Goal: Transaction & Acquisition: Obtain resource

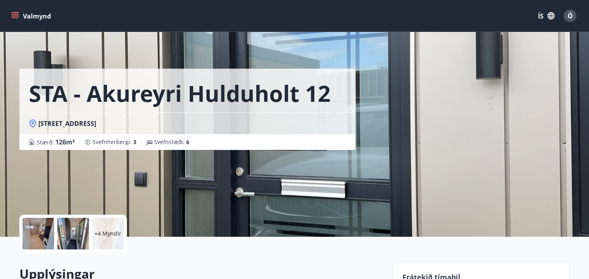
scroll to position [125, 0]
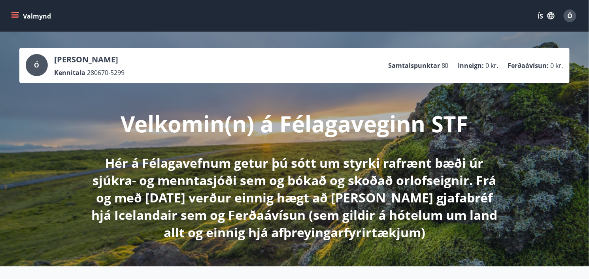
click at [18, 17] on icon "matseðill" at bounding box center [15, 16] width 8 height 8
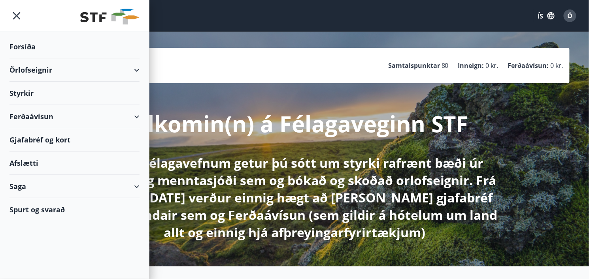
click at [132, 70] on div "Örlofseignir" at bounding box center [74, 69] width 130 height 23
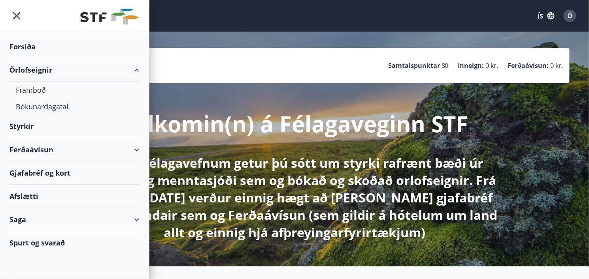
click at [139, 149] on div "Ferðaávísun" at bounding box center [74, 149] width 130 height 23
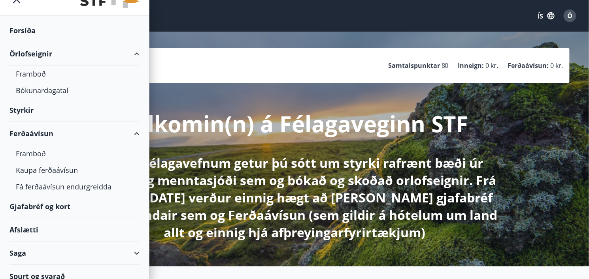
scroll to position [24, 0]
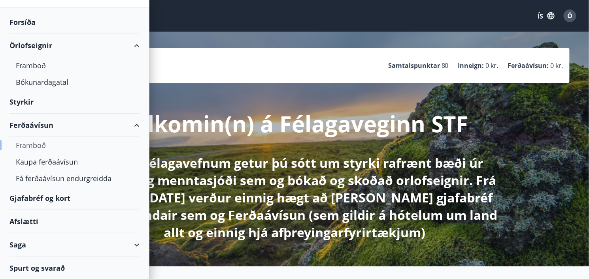
click at [38, 148] on font "Framboð" at bounding box center [31, 145] width 30 height 9
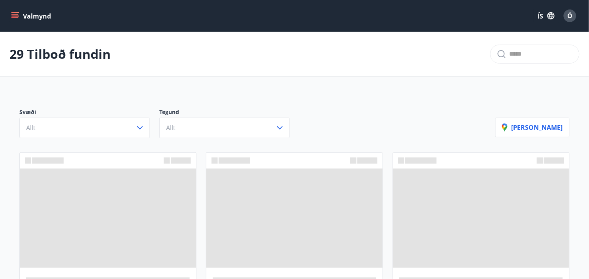
scroll to position [40, 0]
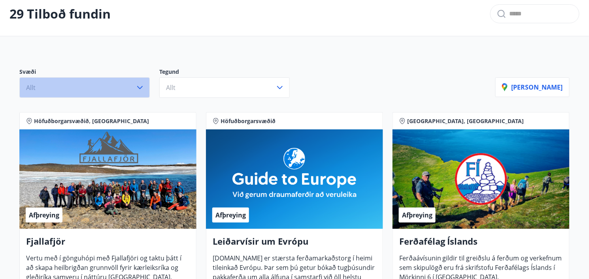
click at [139, 88] on icon "button" at bounding box center [140, 87] width 6 height 3
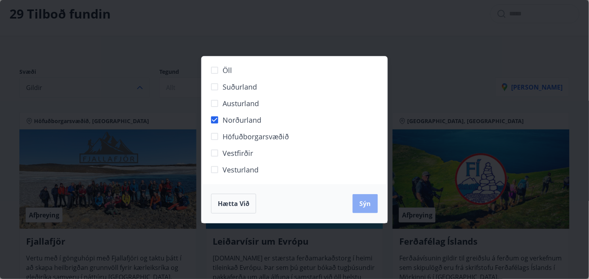
click at [367, 207] on font "Sýn" at bounding box center [364, 203] width 11 height 9
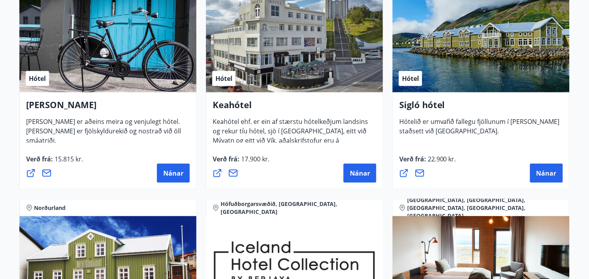
scroll to position [200, 0]
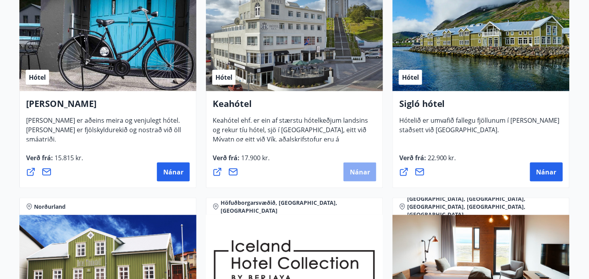
click at [359, 172] on font "Nánar" at bounding box center [360, 172] width 20 height 9
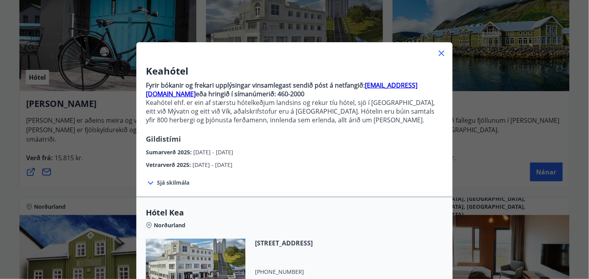
scroll to position [0, 0]
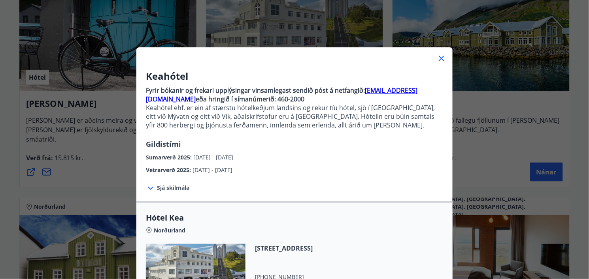
click at [164, 189] on font "Sjá skilmála" at bounding box center [173, 188] width 32 height 8
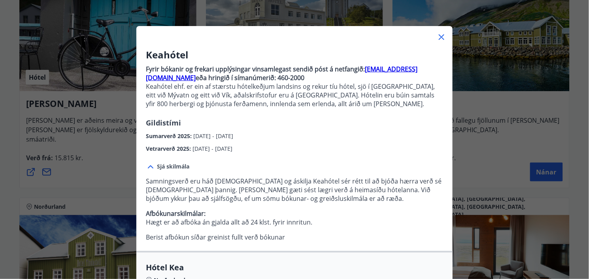
scroll to position [22, 0]
click at [394, 71] on font "[EMAIL_ADDRESS][DOMAIN_NAME]" at bounding box center [281, 72] width 271 height 17
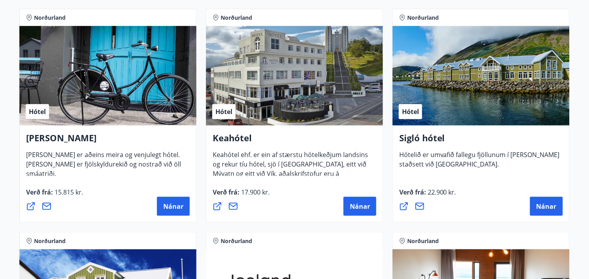
scroll to position [209, 0]
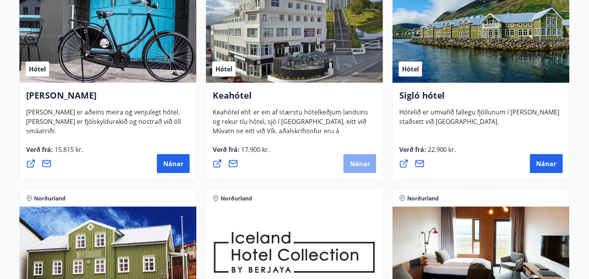
click at [354, 163] on font "Nánar" at bounding box center [360, 164] width 20 height 9
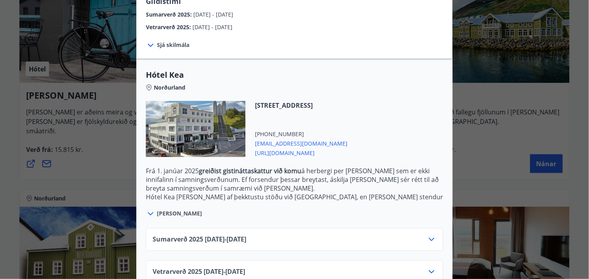
scroll to position [156, 0]
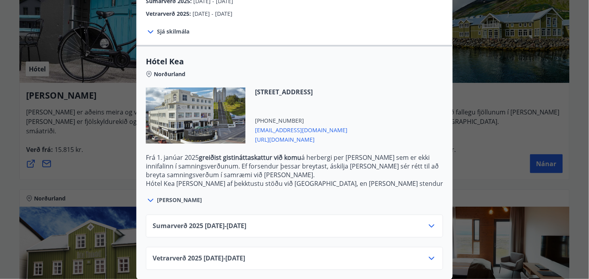
click at [431, 257] on icon at bounding box center [431, 258] width 9 height 9
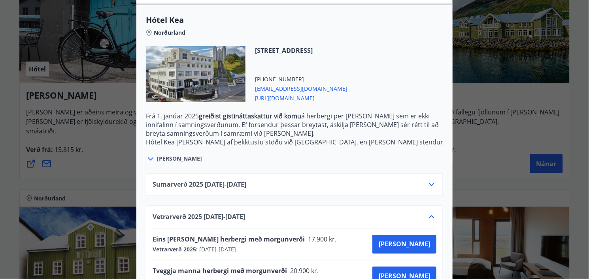
scroll to position [220, 0]
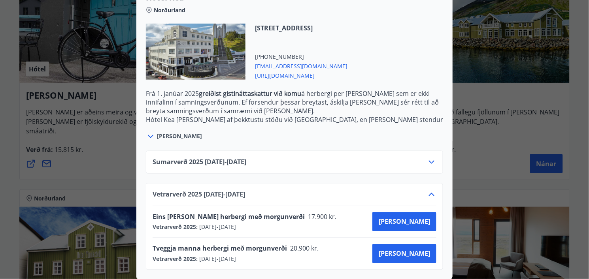
click at [86, 174] on div "Keahótel Fyrir bókanir og frekari upplýsingar vinsamlegast sendið póst á netfan…" at bounding box center [294, 139] width 589 height 279
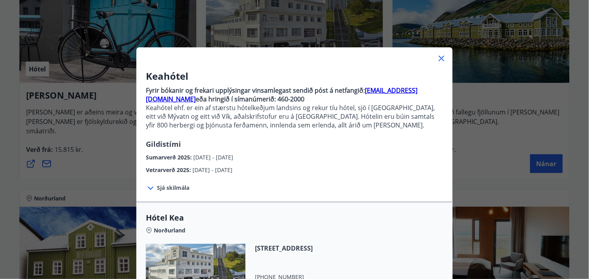
click at [441, 60] on icon at bounding box center [440, 58] width 9 height 9
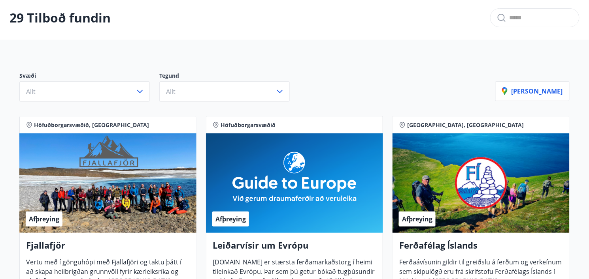
scroll to position [34, 0]
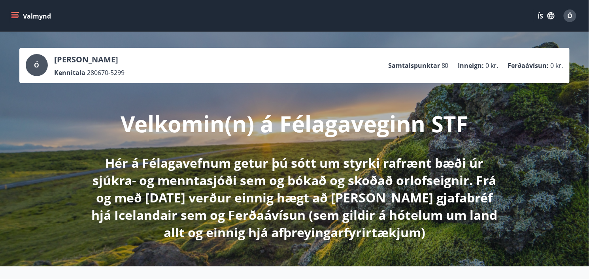
click at [15, 15] on icon "matseðill" at bounding box center [15, 16] width 8 height 8
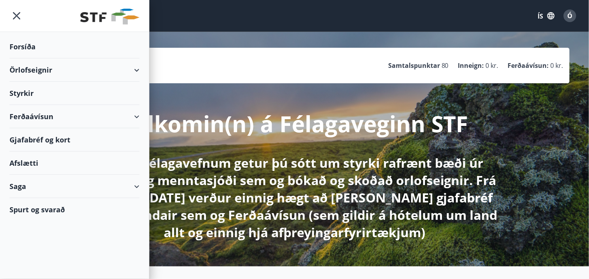
click at [135, 116] on div "Ferðaávísun" at bounding box center [74, 116] width 130 height 23
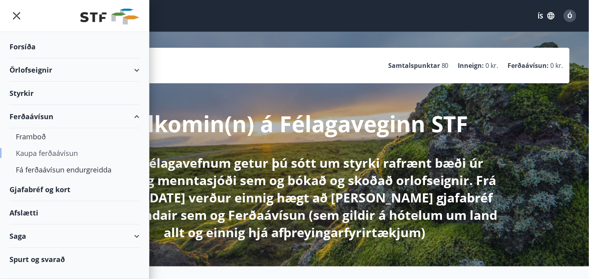
click at [53, 154] on font "Kaupa ferðaávísun" at bounding box center [47, 153] width 62 height 9
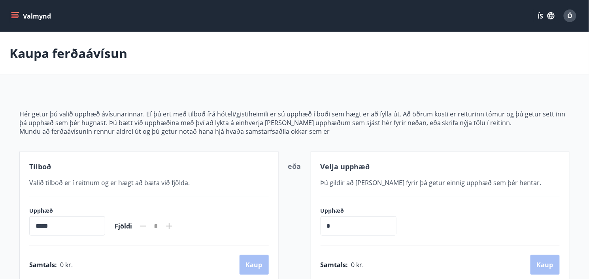
click at [17, 14] on icon "matseðill" at bounding box center [14, 14] width 7 height 1
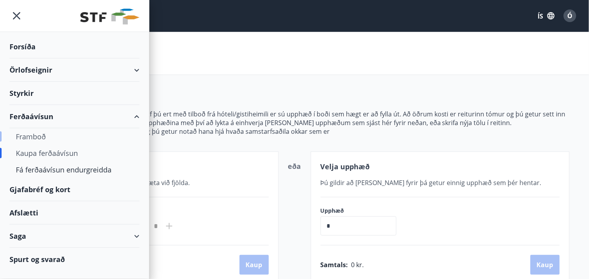
click at [42, 136] on font "Framboð" at bounding box center [31, 136] width 30 height 9
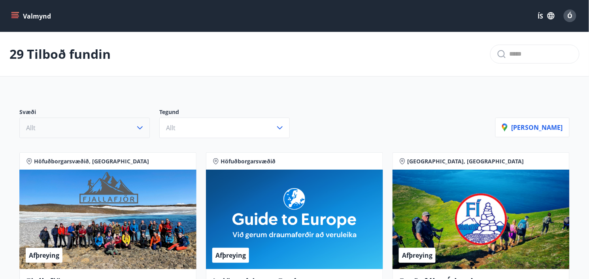
click at [139, 129] on icon "button" at bounding box center [140, 127] width 6 height 3
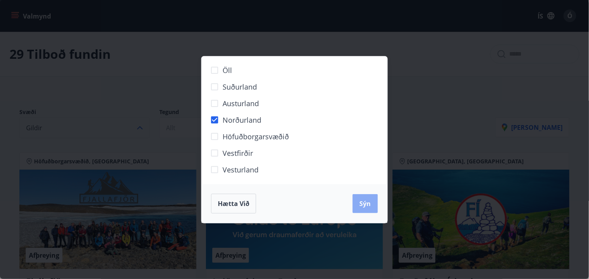
click at [370, 202] on button "Sýn" at bounding box center [364, 203] width 25 height 19
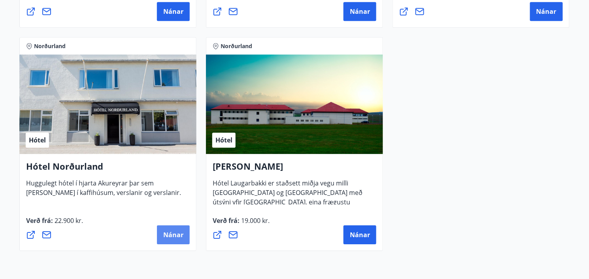
scroll to position [588, 0]
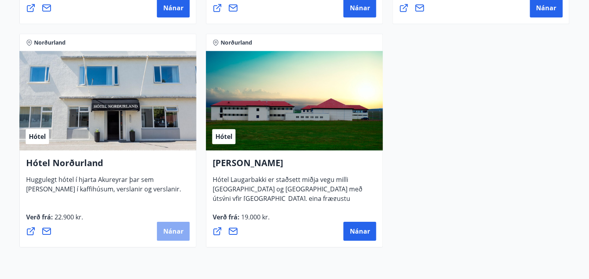
click at [172, 233] on font "Nánar" at bounding box center [173, 231] width 20 height 9
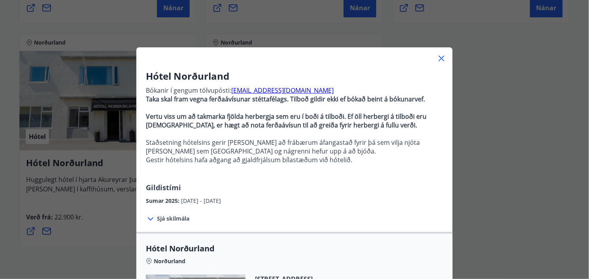
scroll to position [1, 0]
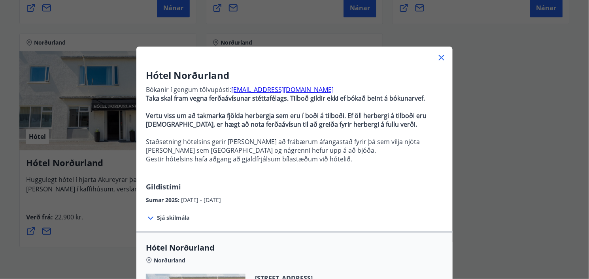
click at [167, 217] on font "Sjá skilmála" at bounding box center [173, 218] width 32 height 8
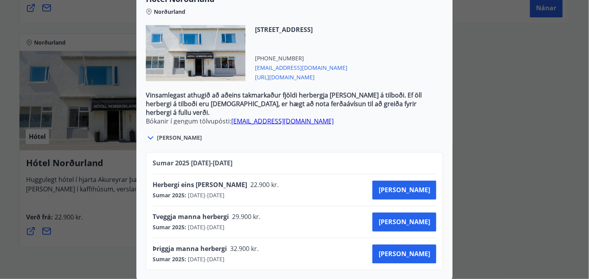
scroll to position [280, 0]
click at [116, 223] on div "Hótel Norðurland Bókanir í gengum tölvupósti: [EMAIL_ADDRESS][DOMAIN_NAME] Taka…" at bounding box center [294, 139] width 589 height 279
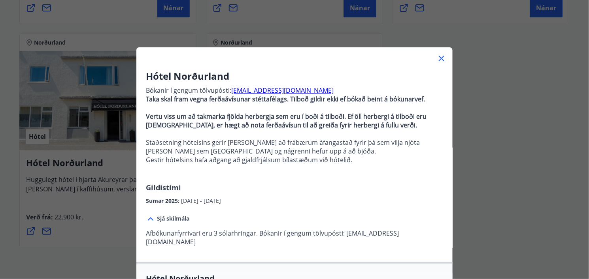
click at [439, 57] on icon at bounding box center [440, 58] width 9 height 9
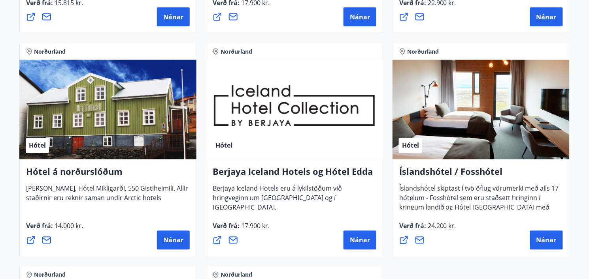
scroll to position [354, 0]
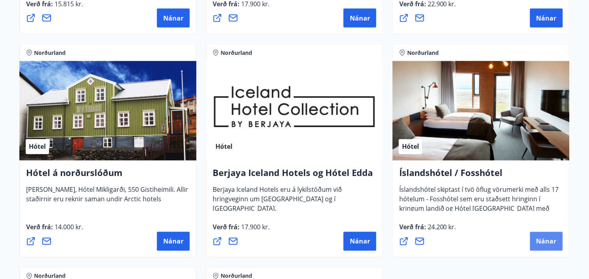
click at [542, 243] on font "Nánar" at bounding box center [546, 241] width 20 height 9
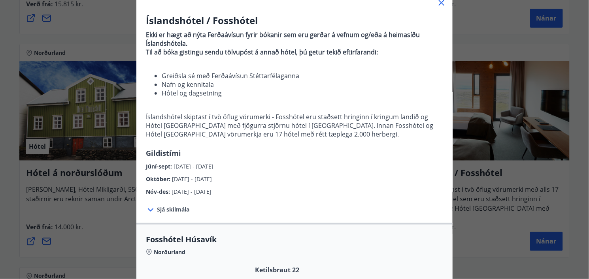
scroll to position [56, 0]
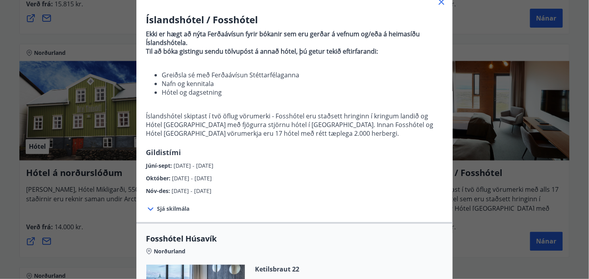
click at [179, 208] on font "Sjá skilmála" at bounding box center [173, 209] width 32 height 8
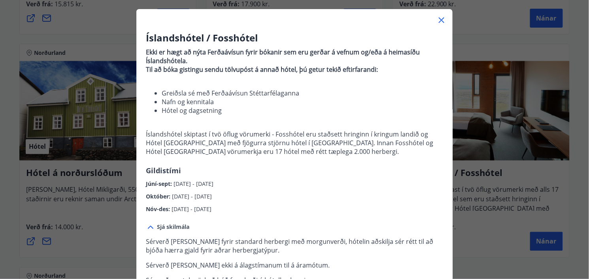
scroll to position [0, 0]
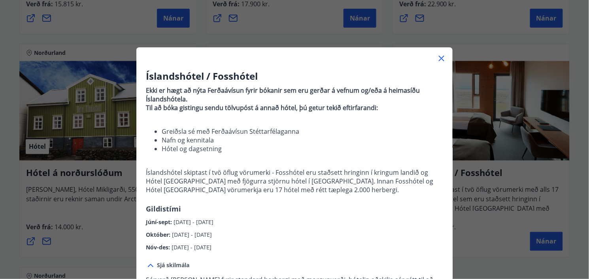
click at [441, 59] on icon at bounding box center [441, 59] width 6 height 6
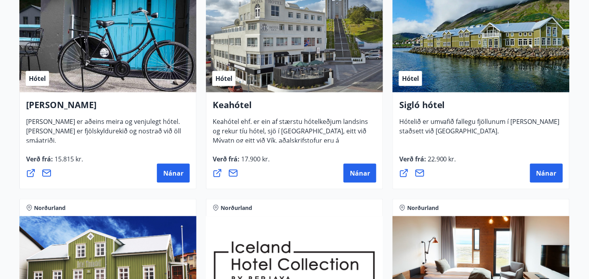
scroll to position [174, 0]
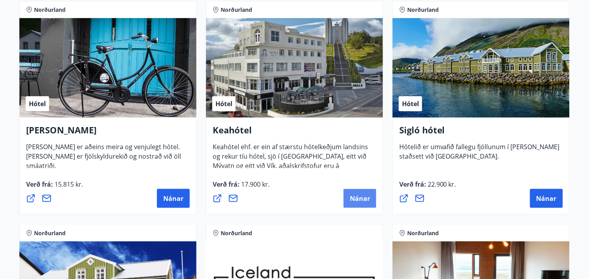
click at [356, 198] on font "Nánar" at bounding box center [360, 198] width 20 height 9
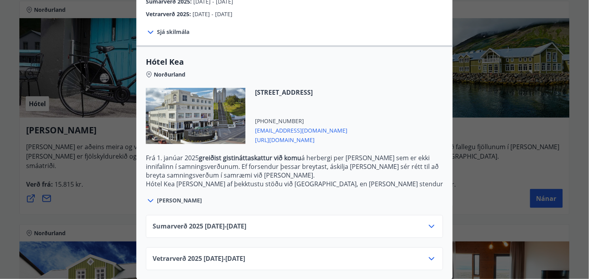
scroll to position [156, 0]
click at [431, 259] on icon at bounding box center [432, 258] width 6 height 3
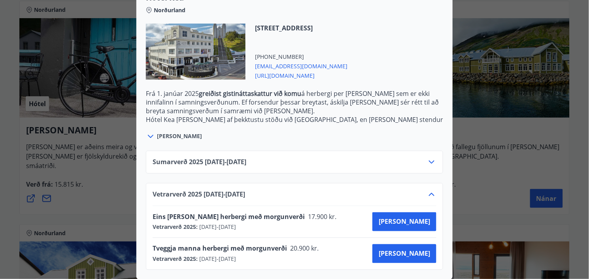
scroll to position [0, 0]
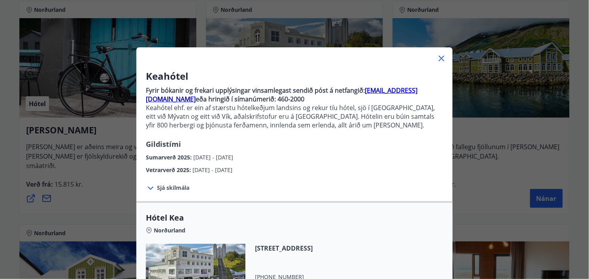
click at [118, 223] on div "Keahótel Fyrir bókanir og frekari upplýsingar vinsamlegast sendið póst á netfan…" at bounding box center [294, 139] width 589 height 279
click at [387, 92] on font "[EMAIL_ADDRESS][DOMAIN_NAME]" at bounding box center [281, 94] width 271 height 17
